Goal: Check status: Check status

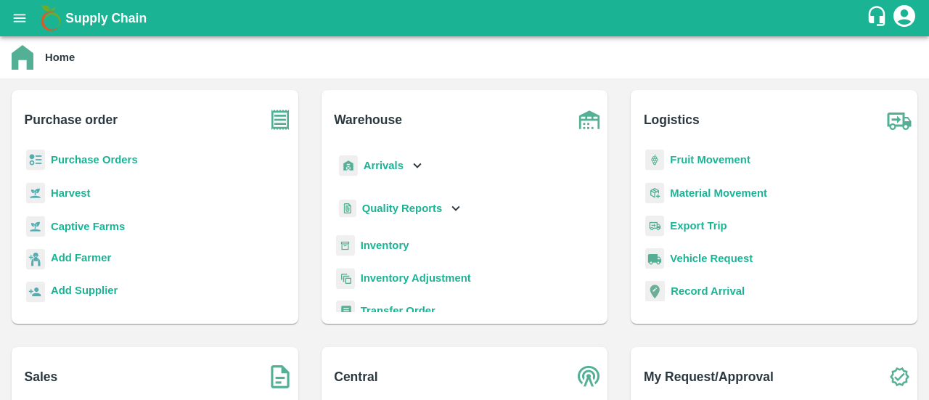
click at [375, 245] on b "Inventory" at bounding box center [385, 246] width 49 height 12
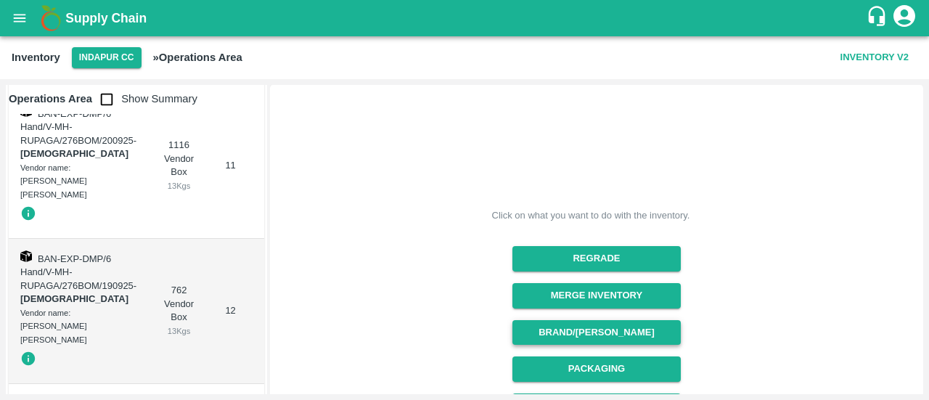
scroll to position [253, 0]
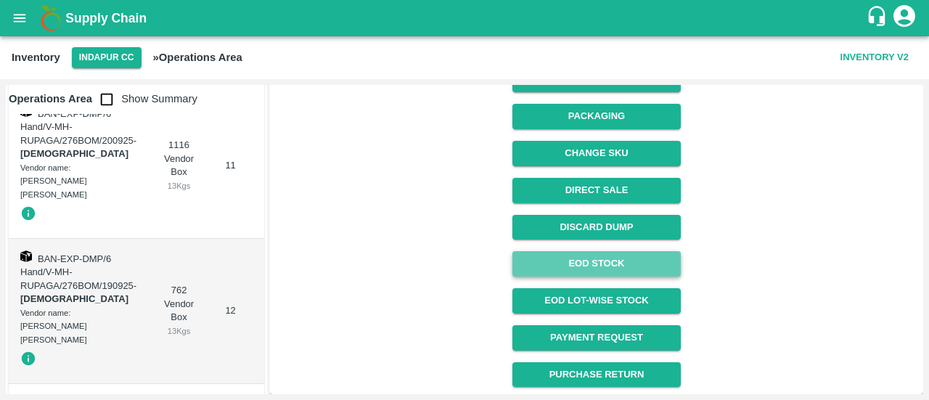
click at [617, 261] on link "EOD Stock" at bounding box center [596, 263] width 168 height 25
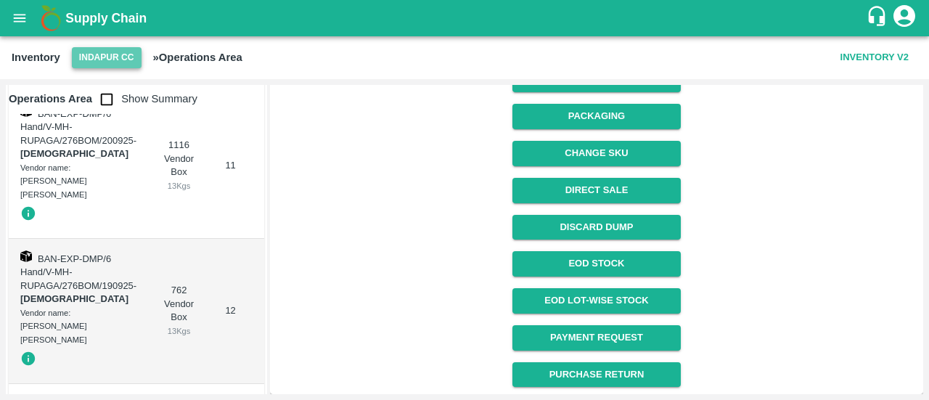
click at [123, 65] on button "Indapur CC" at bounding box center [107, 57] width 70 height 21
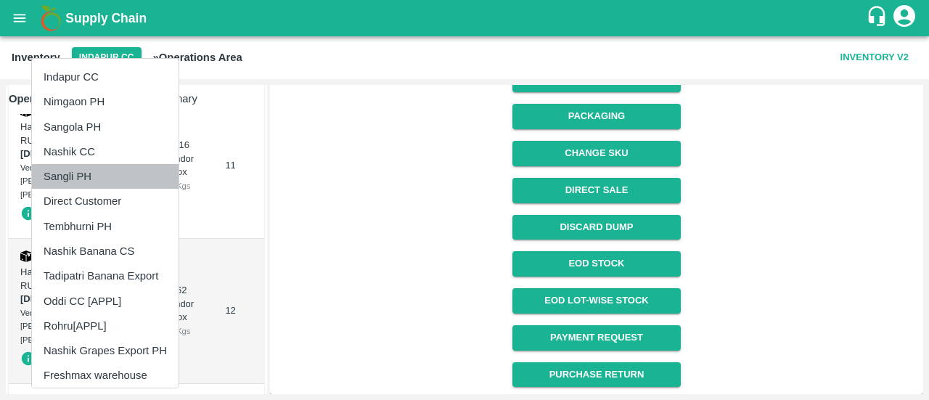
click at [102, 176] on li "Sangli PH" at bounding box center [105, 176] width 147 height 25
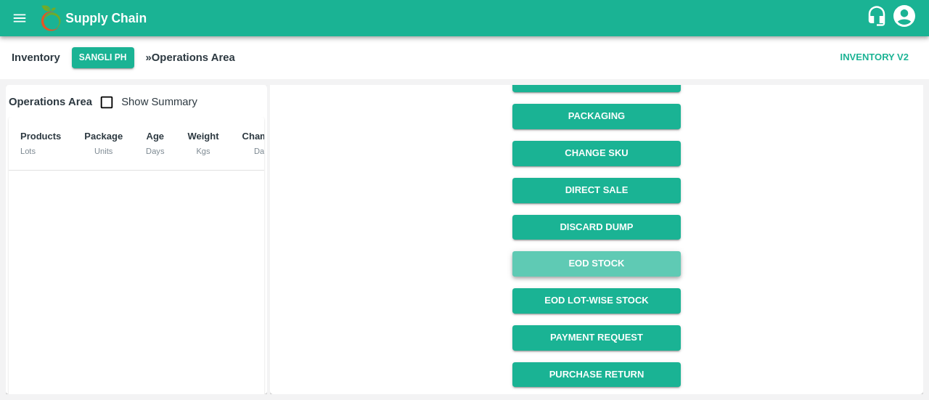
click at [601, 261] on link "EOD Stock" at bounding box center [596, 263] width 168 height 25
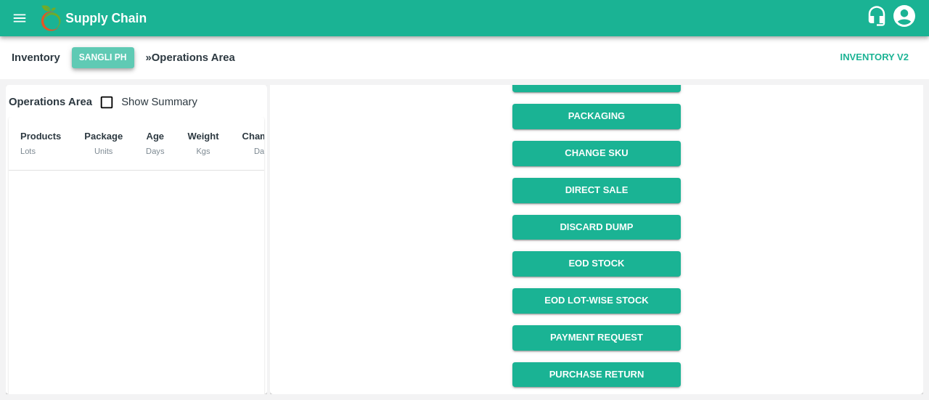
click at [110, 60] on button "Sangli PH" at bounding box center [103, 57] width 62 height 21
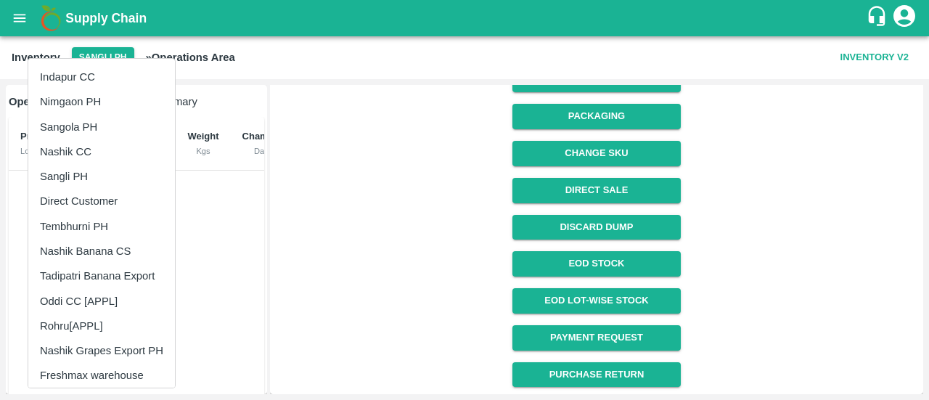
scroll to position [7, 0]
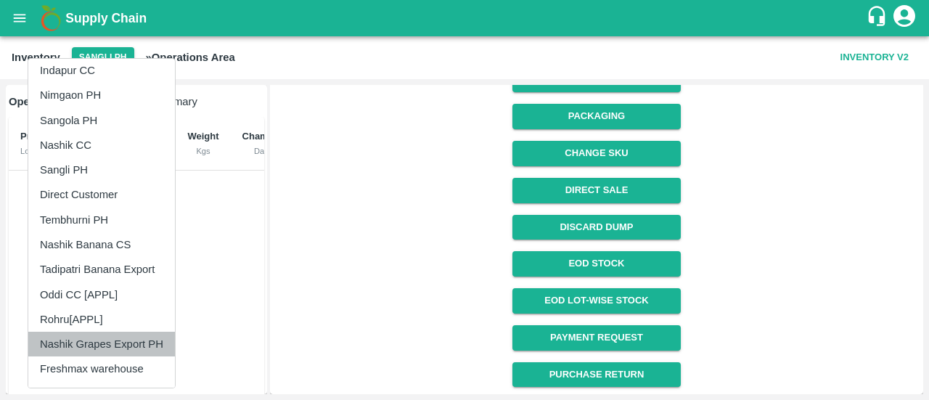
click at [142, 343] on li "Nashik Grapes Export PH" at bounding box center [101, 344] width 147 height 25
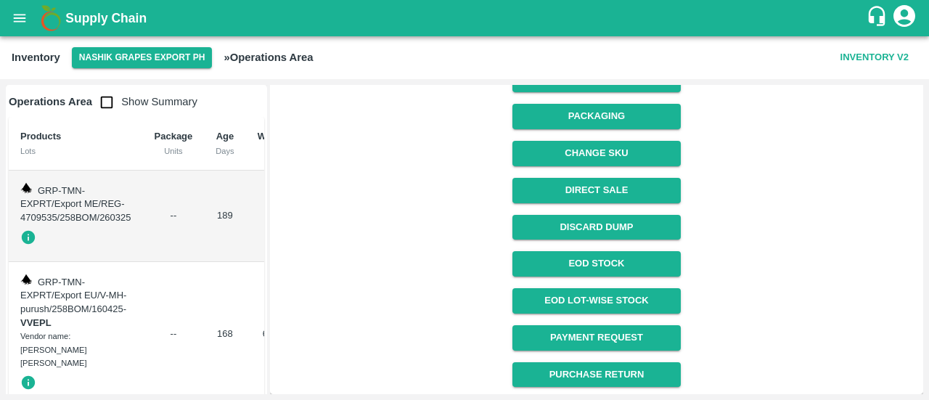
scroll to position [35, 0]
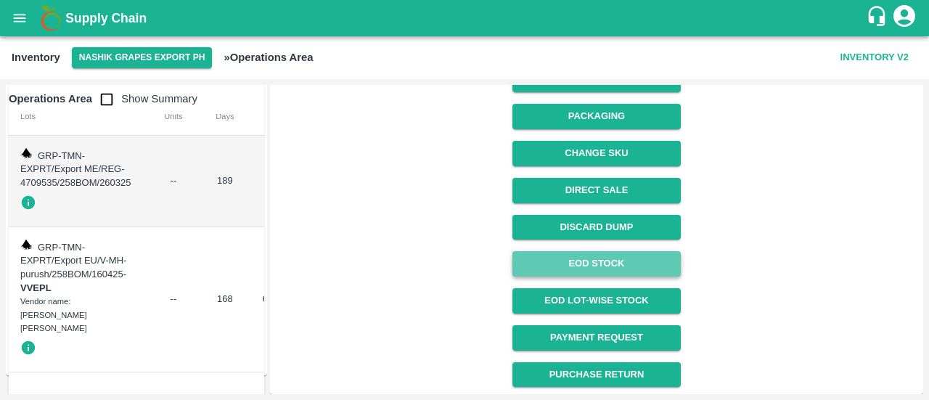
click at [634, 267] on link "EOD Stock" at bounding box center [596, 263] width 168 height 25
